Goal: Task Accomplishment & Management: Use online tool/utility

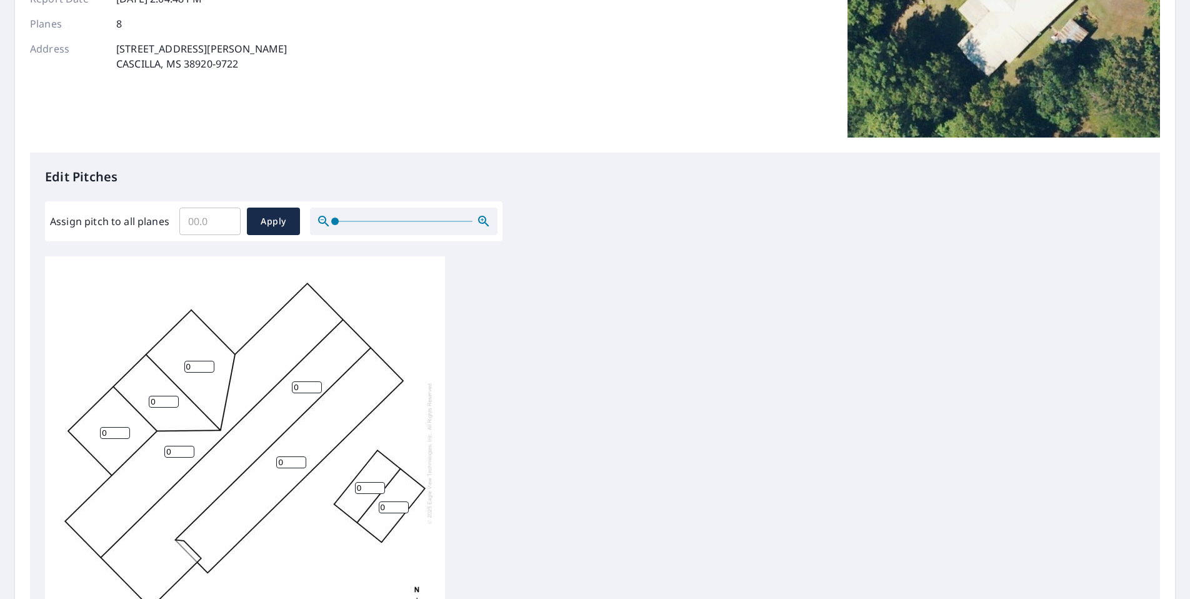
scroll to position [188, 0]
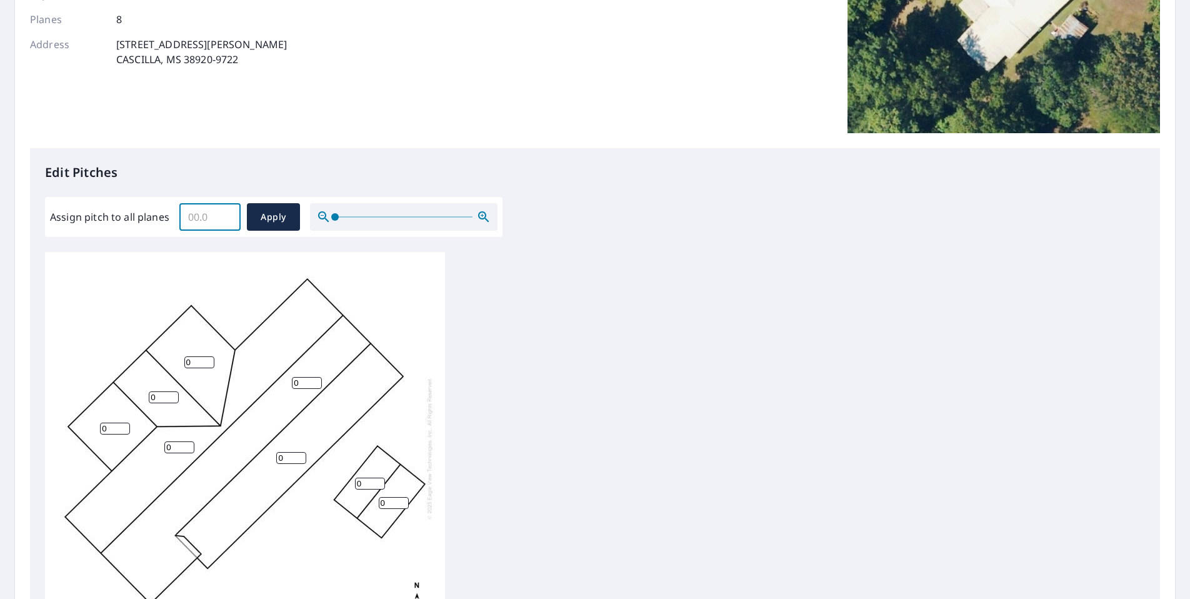
click at [192, 219] on input "Assign pitch to all planes" at bounding box center [209, 216] width 61 height 35
type input "5"
click at [274, 220] on span "Apply" at bounding box center [273, 217] width 33 height 16
type input "5"
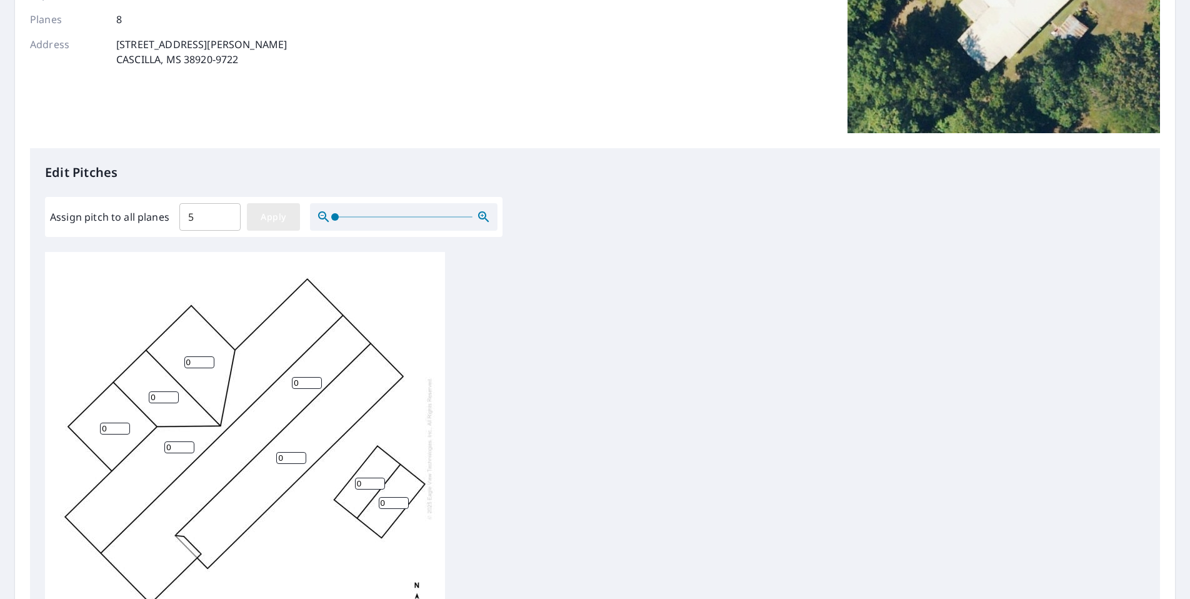
type input "5"
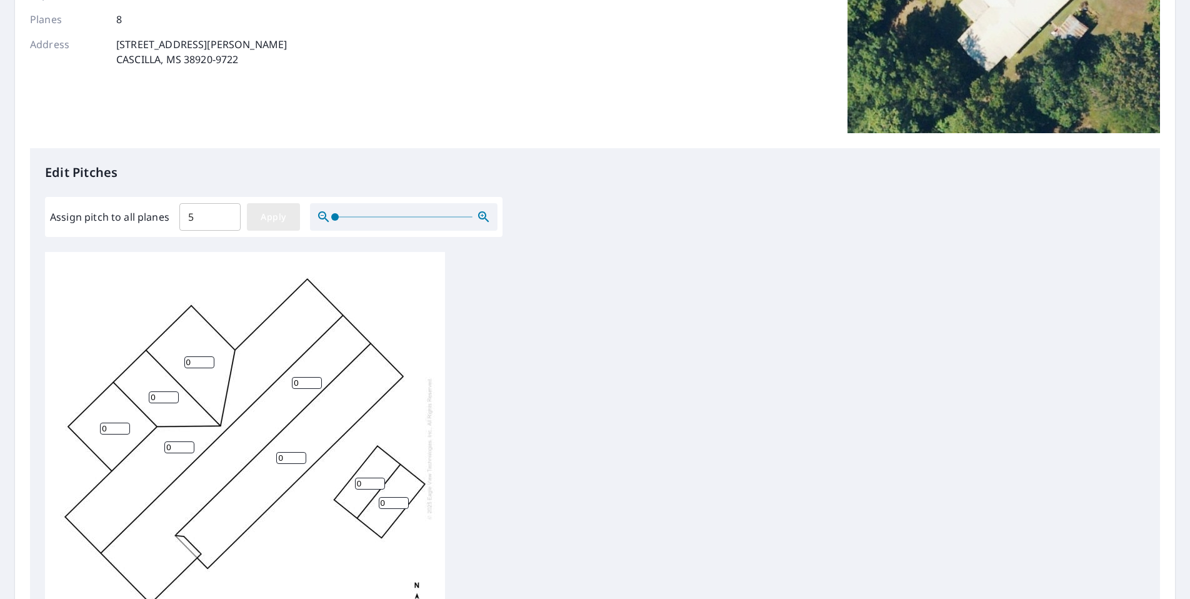
type input "5"
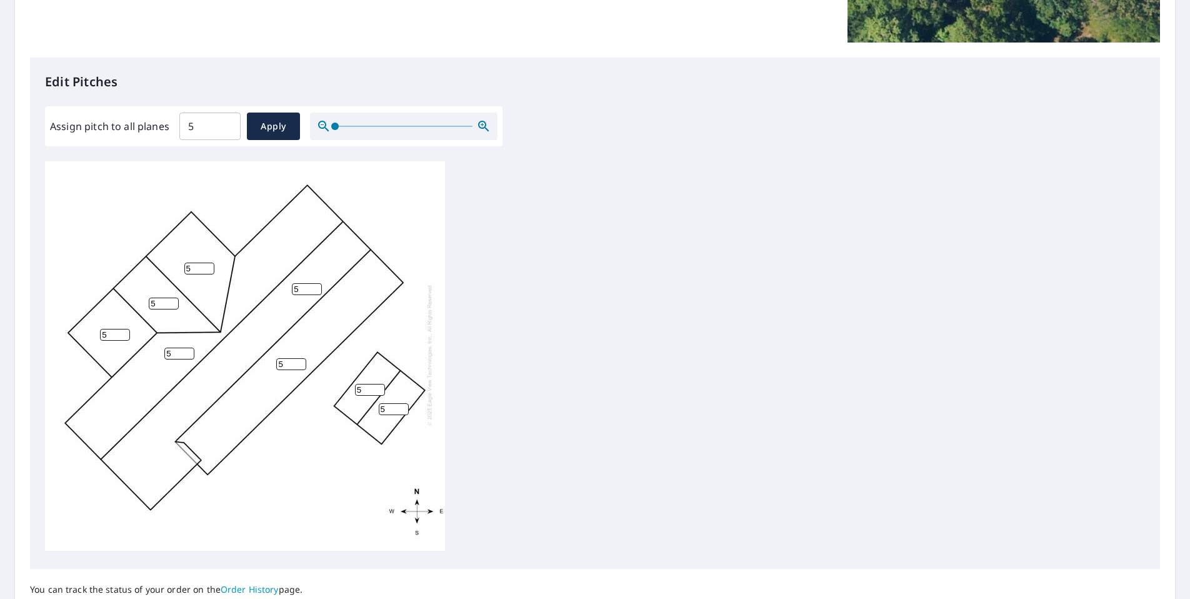
scroll to position [391, 0]
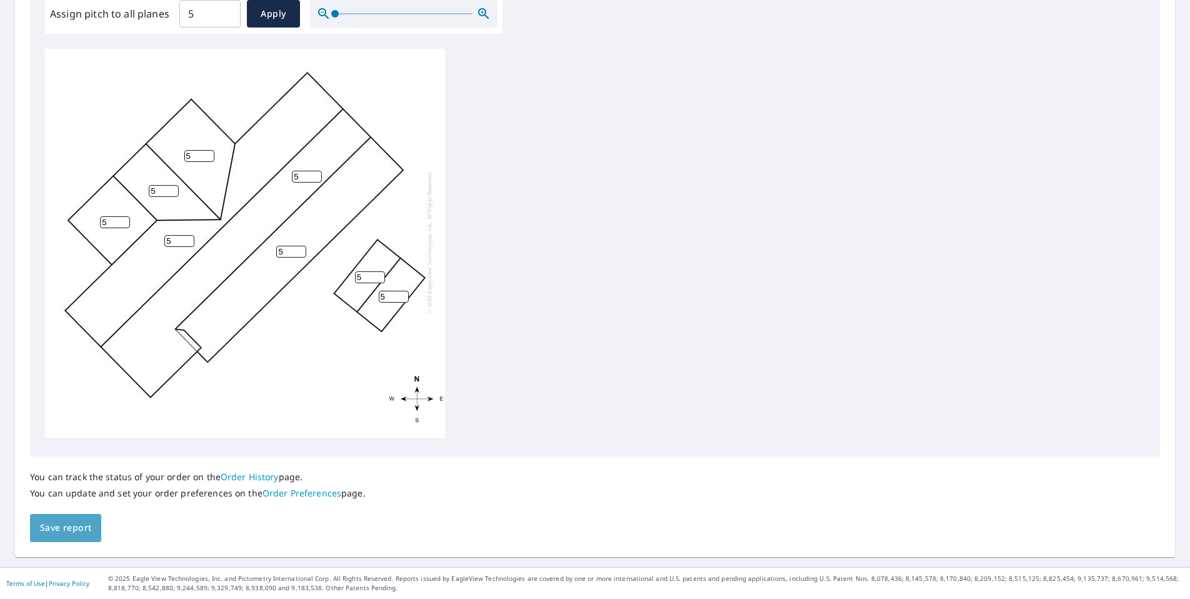
click at [61, 521] on span "Save report" at bounding box center [65, 528] width 51 height 16
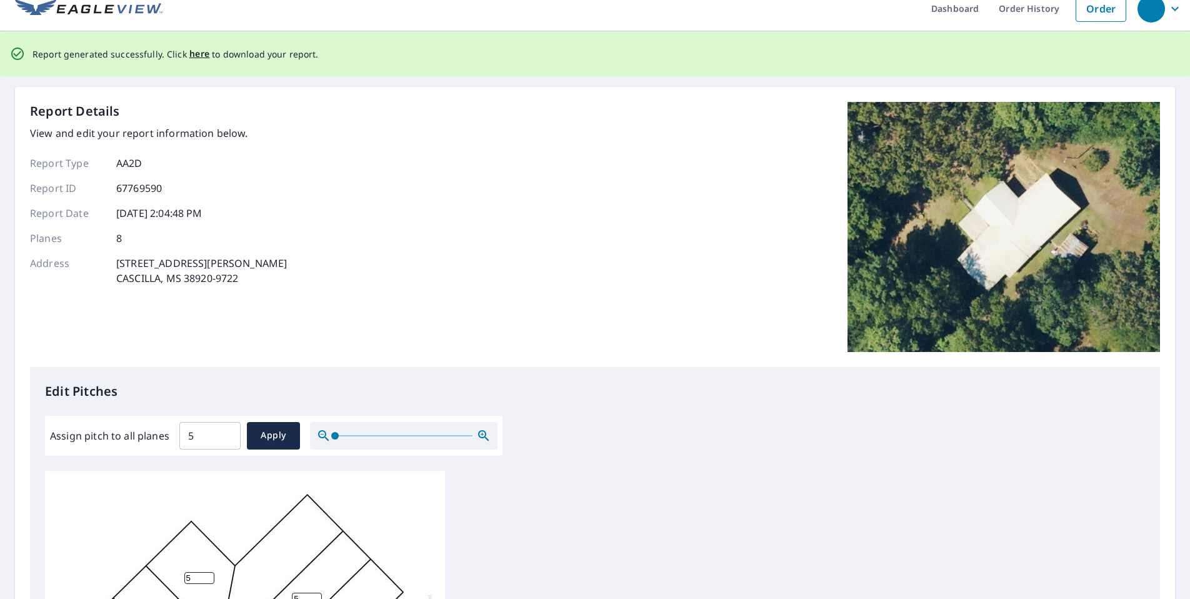
scroll to position [0, 0]
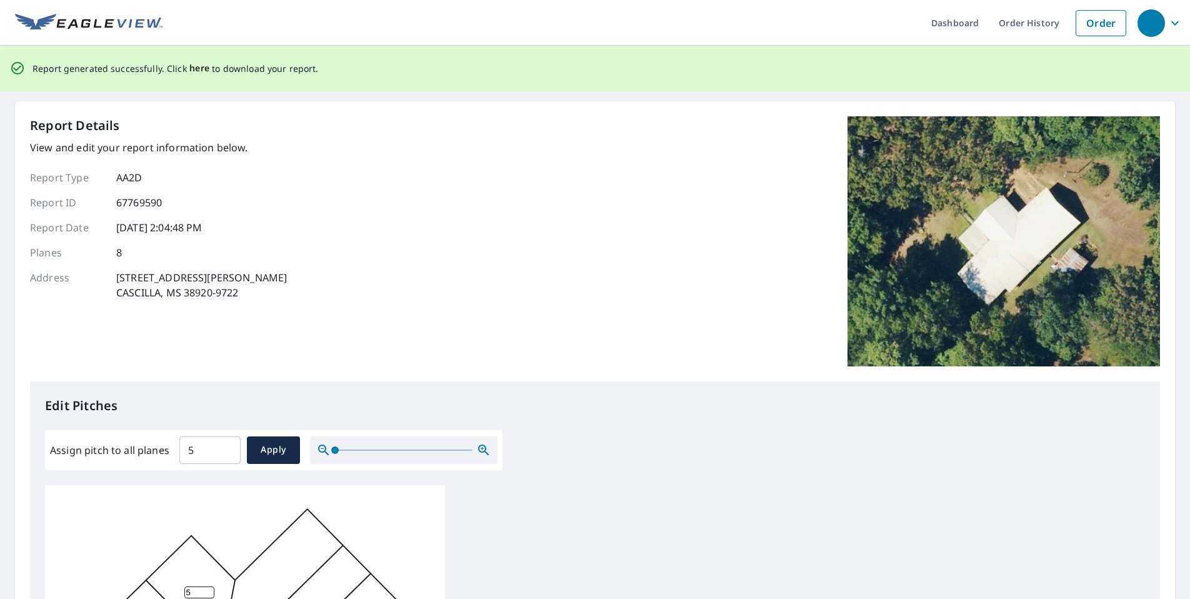
click at [193, 70] on span "here" at bounding box center [199, 69] width 21 height 16
